Goal: Task Accomplishment & Management: Manage account settings

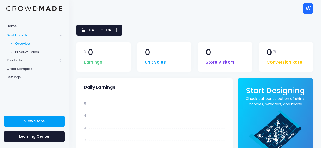
click at [304, 11] on div "W" at bounding box center [308, 8] width 10 height 10
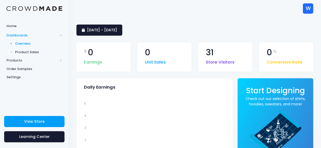
click at [35, 51] on span "Product Sales" at bounding box center [38, 52] width 47 height 5
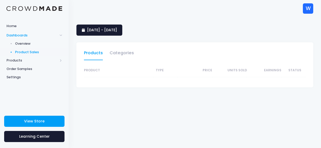
select select "25"
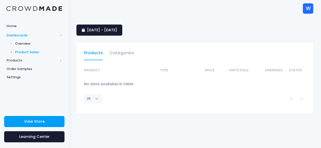
click at [13, 61] on span "Products" at bounding box center [31, 60] width 51 height 5
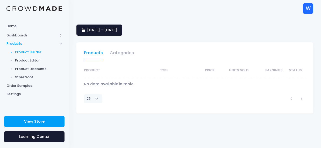
click at [35, 54] on span "Product Builder" at bounding box center [38, 52] width 47 height 5
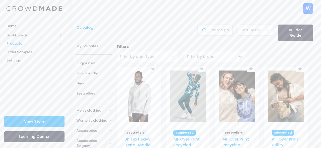
click at [25, 45] on span "Products" at bounding box center [31, 43] width 51 height 5
click at [24, 78] on span "Storefront" at bounding box center [38, 77] width 47 height 5
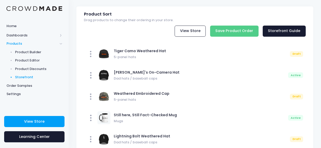
scroll to position [18, 0]
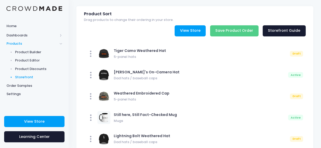
click at [190, 25] on link "View Store" at bounding box center [190, 30] width 31 height 11
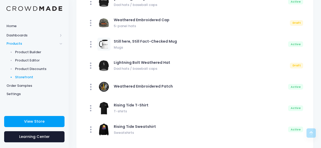
scroll to position [97, 0]
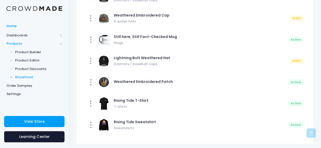
click at [13, 26] on span "Home" at bounding box center [34, 26] width 56 height 5
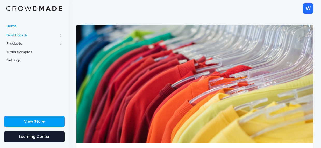
click at [18, 33] on span "Dashboards" at bounding box center [31, 35] width 51 height 5
click at [21, 44] on span "Overview" at bounding box center [38, 43] width 47 height 5
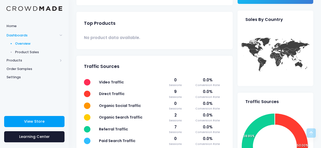
scroll to position [251, 0]
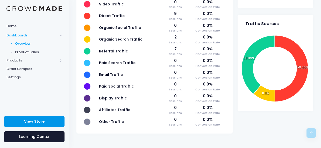
click at [30, 122] on span "View Store" at bounding box center [34, 121] width 20 height 5
click at [13, 76] on span "Settings" at bounding box center [34, 77] width 56 height 5
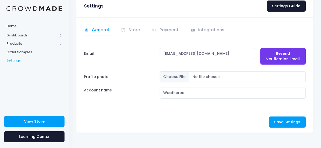
scroll to position [31, 0]
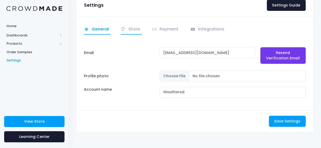
click at [130, 31] on link "Store" at bounding box center [131, 30] width 21 height 10
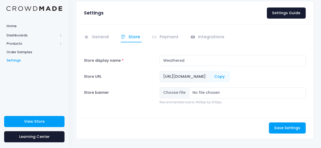
scroll to position [30, 0]
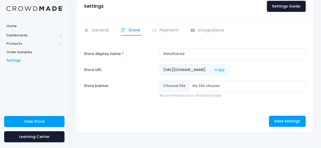
click at [167, 32] on link "Payment" at bounding box center [166, 31] width 28 height 10
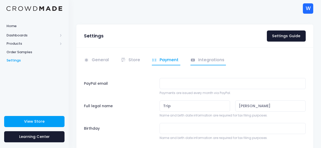
click at [206, 59] on link "Integrations" at bounding box center [208, 60] width 36 height 10
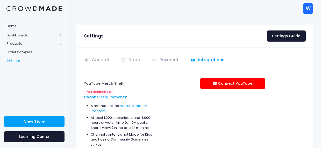
click at [89, 60] on span at bounding box center [87, 60] width 6 height 6
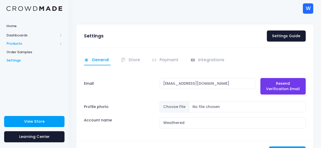
click at [17, 44] on span "Products" at bounding box center [31, 43] width 51 height 5
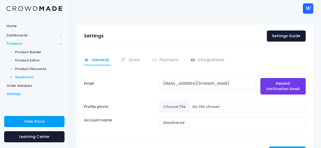
click at [28, 78] on span "Storefront" at bounding box center [38, 77] width 47 height 5
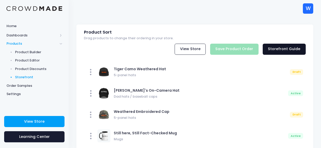
click at [287, 44] on link "Storefront Guide" at bounding box center [284, 49] width 43 height 11
click at [23, 62] on span "Product Editor" at bounding box center [38, 60] width 47 height 5
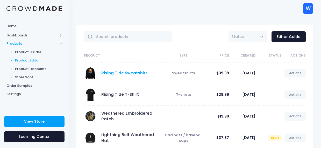
click at [122, 74] on link "Rising Tide Sweatshirt" at bounding box center [124, 72] width 46 height 5
click at [126, 71] on link "Rising Tide Sweatshirt" at bounding box center [124, 72] width 46 height 5
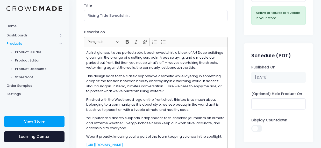
scroll to position [60, 0]
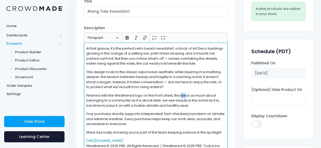
drag, startPoint x: 186, startPoint y: 95, endPoint x: 182, endPoint y: 94, distance: 5.0
click at [182, 94] on p "Finished with the Weathered logo on the front chest, this tee is as much about …" at bounding box center [155, 100] width 139 height 15
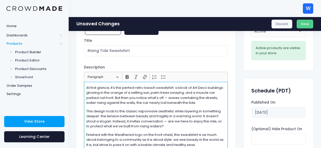
scroll to position [34, 0]
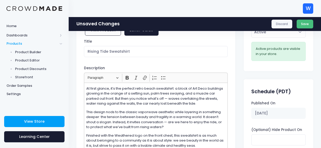
click at [305, 25] on button "Save" at bounding box center [305, 24] width 17 height 9
click at [37, 61] on span "Product Editor" at bounding box center [38, 60] width 47 height 5
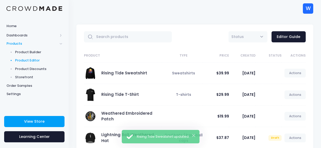
click at [90, 94] on span at bounding box center [90, 95] width 13 height 13
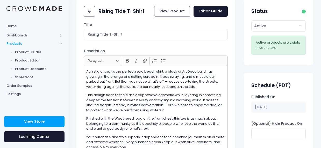
scroll to position [35, 0]
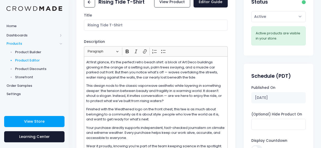
click at [26, 62] on span "Product Editor" at bounding box center [38, 60] width 47 height 5
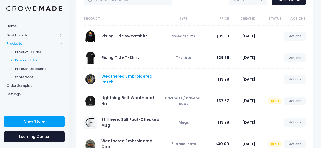
scroll to position [37, 0]
click at [108, 81] on link "Weathered Embroidered Patch" at bounding box center [126, 79] width 51 height 11
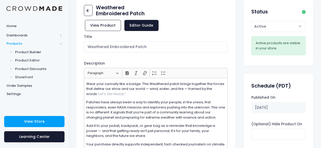
scroll to position [70, 0]
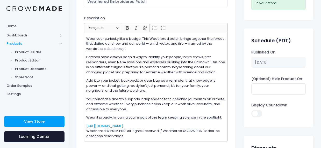
click at [171, 85] on p "Add it to your jacket, backpack, or gear bag as a reminder that knowledge is po…" at bounding box center [155, 85] width 139 height 15
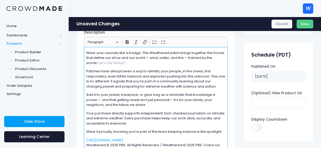
click at [152, 110] on div "Wear your curiosity like a badge. This Weathered patch brings together the forc…" at bounding box center [156, 101] width 144 height 109
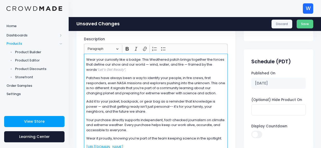
scroll to position [63, 0]
click at [173, 106] on p "Add it to your jacket, backpack, or gear bag as a reminder that knowledge is po…" at bounding box center [155, 106] width 139 height 15
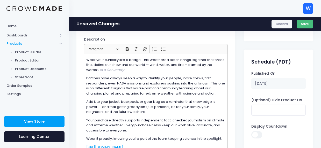
click at [302, 21] on button "Save" at bounding box center [305, 24] width 17 height 9
click at [32, 61] on span "Product Editor" at bounding box center [38, 60] width 47 height 5
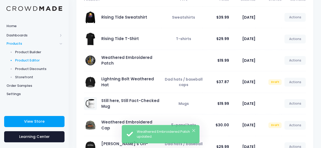
scroll to position [56, 0]
click at [114, 101] on link "Still here, Still Fact-Checked Mug" at bounding box center [130, 103] width 58 height 11
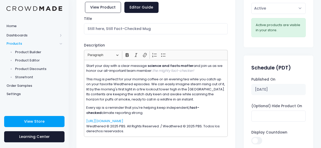
scroll to position [46, 0]
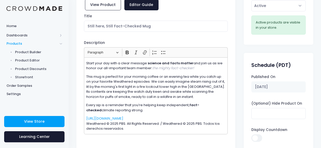
click at [192, 61] on strong "science and facts matter" at bounding box center [171, 63] width 46 height 5
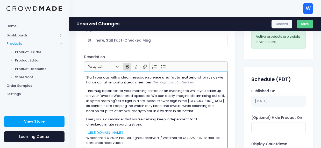
click at [191, 77] on strong "science and facts matter," at bounding box center [171, 77] width 47 height 5
click at [128, 67] on icon "Editor toolbar" at bounding box center [127, 66] width 5 height 5
click at [204, 82] on p "Start your day with a clear message: science and facts matter , and join us as …" at bounding box center [155, 80] width 139 height 10
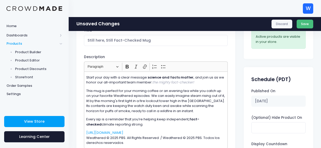
click at [305, 26] on button "Save" at bounding box center [305, 24] width 17 height 9
click at [9, 26] on span "Home" at bounding box center [34, 26] width 56 height 5
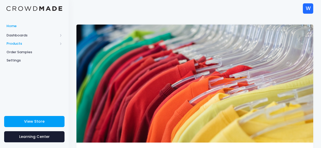
click at [17, 43] on span "Products" at bounding box center [31, 43] width 51 height 5
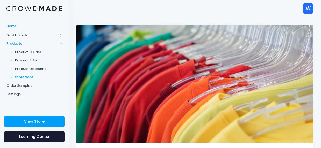
click at [26, 77] on span "Storefront" at bounding box center [38, 77] width 47 height 5
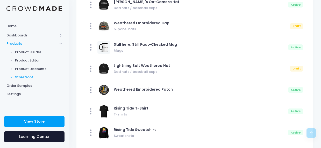
scroll to position [97, 0]
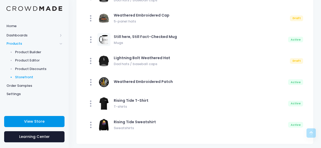
click at [43, 122] on span "View Store" at bounding box center [34, 121] width 20 height 5
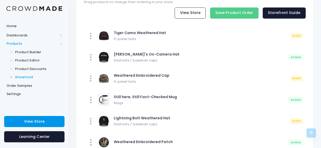
scroll to position [6, 0]
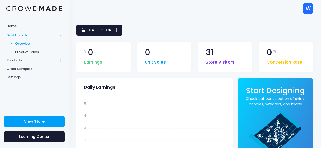
click at [308, 5] on div "W" at bounding box center [308, 8] width 10 height 10
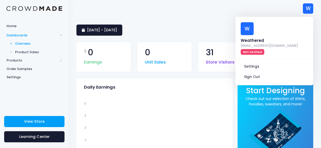
click at [249, 62] on link "Settings" at bounding box center [274, 67] width 69 height 10
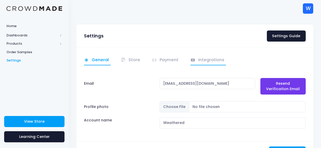
click at [217, 61] on link "Integrations" at bounding box center [208, 60] width 36 height 10
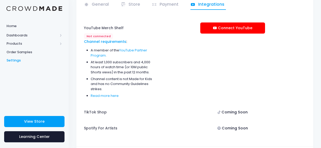
scroll to position [56, 0]
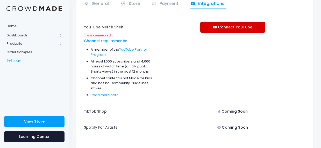
click at [239, 28] on link "Connect YouTube" at bounding box center [232, 27] width 65 height 11
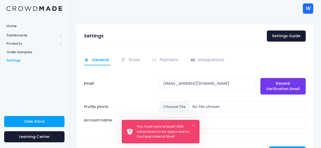
click at [193, 127] on button "×" at bounding box center [193, 125] width 3 height 3
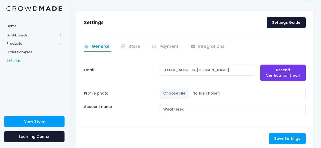
scroll to position [6, 0]
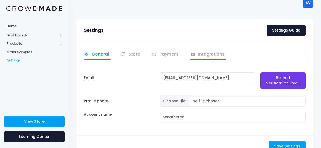
click at [209, 55] on link "Integrations" at bounding box center [208, 55] width 36 height 10
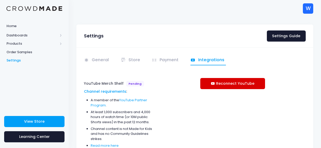
click at [232, 83] on link "Reconnect YouTube" at bounding box center [232, 83] width 65 height 11
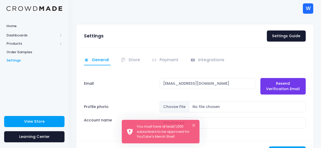
scroll to position [31, 0]
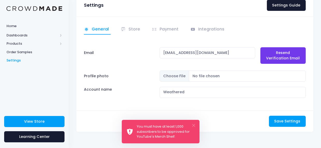
click at [193, 125] on button "×" at bounding box center [193, 125] width 3 height 3
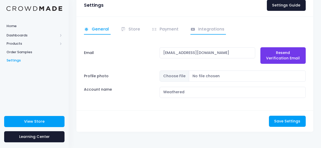
click at [207, 31] on link "Integrations" at bounding box center [208, 30] width 36 height 10
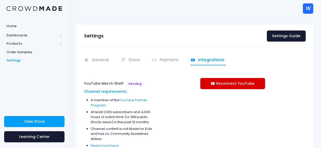
click at [239, 81] on link "Reconnect YouTube" at bounding box center [232, 83] width 65 height 11
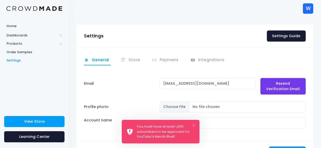
click at [194, 126] on button "×" at bounding box center [193, 125] width 3 height 3
